Goal: Task Accomplishment & Management: Manage account settings

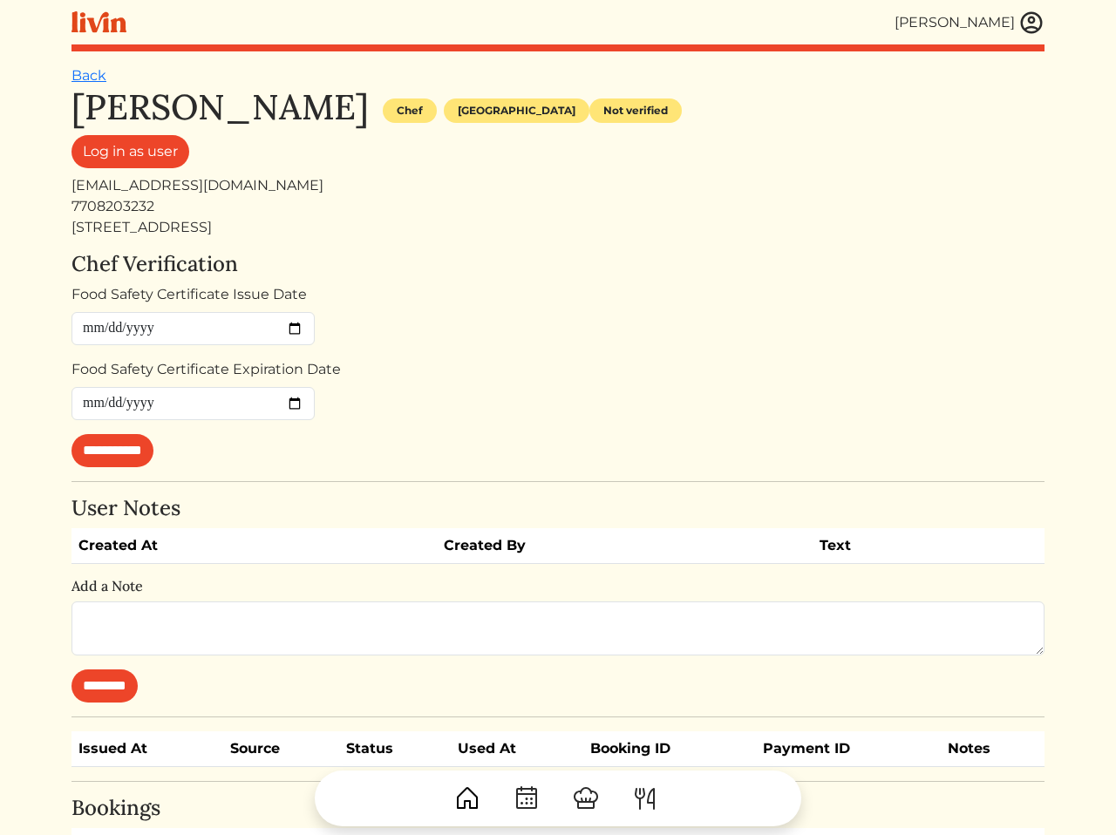
click at [800, 377] on div "Food Safety Certificate Expiration Date" at bounding box center [558, 389] width 973 height 61
click at [791, 303] on div "Food Safety Certificate Issue Date" at bounding box center [558, 314] width 973 height 61
click at [785, 215] on div "7708203232" at bounding box center [558, 206] width 973 height 21
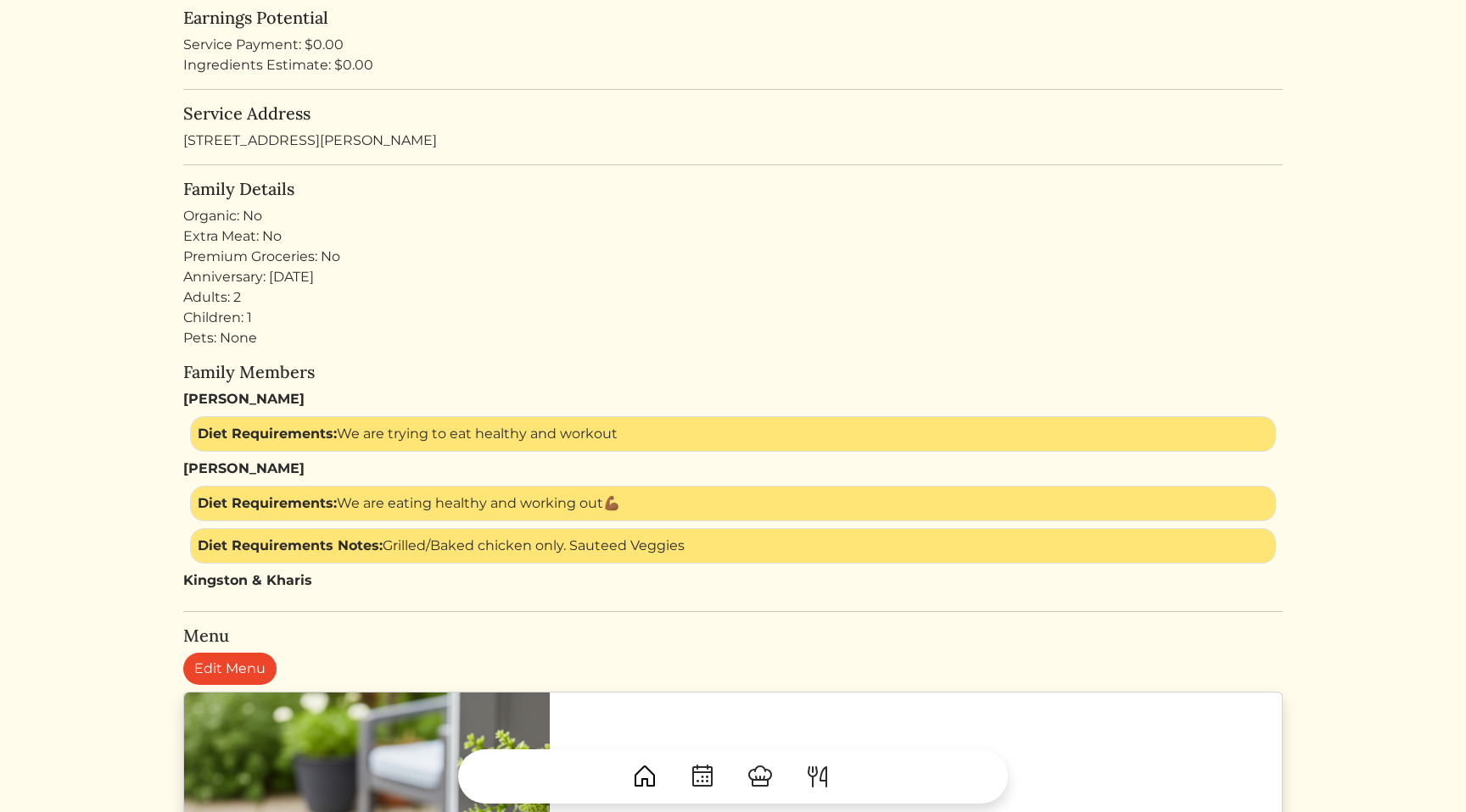
scroll to position [534, 0]
